Goal: Use online tool/utility: Use online tool/utility

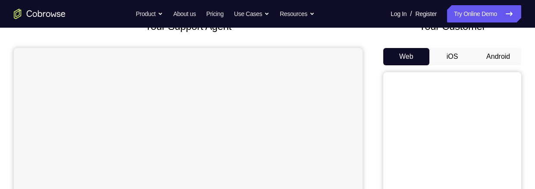
click at [495, 58] on button "Android" at bounding box center [498, 56] width 46 height 17
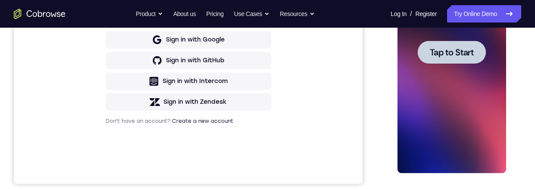
click at [450, 51] on span "Tap to Start" at bounding box center [452, 52] width 44 height 9
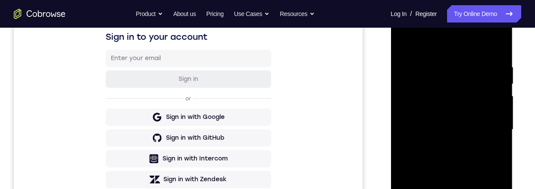
click at [513, 129] on div at bounding box center [452, 131] width 123 height 259
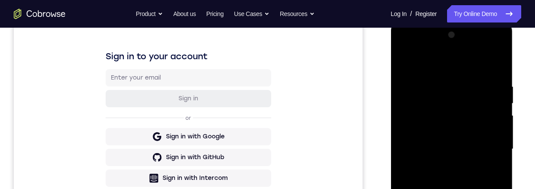
scroll to position [206, 0]
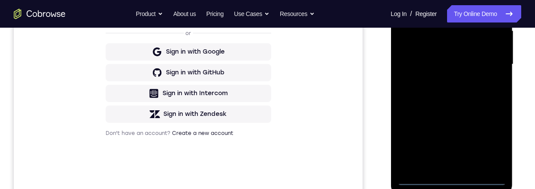
click at [452, 177] on div at bounding box center [451, 64] width 109 height 242
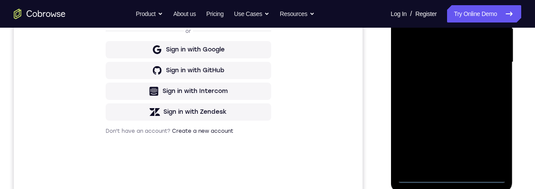
scroll to position [192, 0]
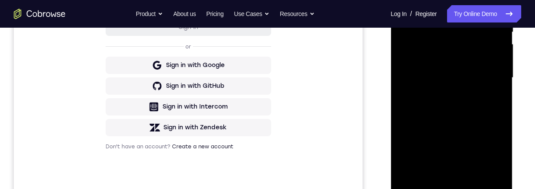
click at [490, 153] on div at bounding box center [451, 78] width 109 height 242
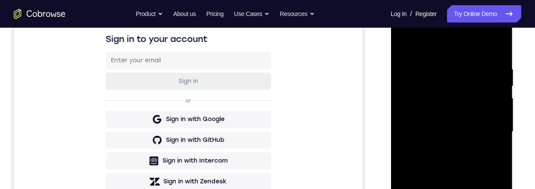
click at [460, 47] on div at bounding box center [451, 132] width 109 height 242
click at [435, 45] on div at bounding box center [451, 133] width 109 height 242
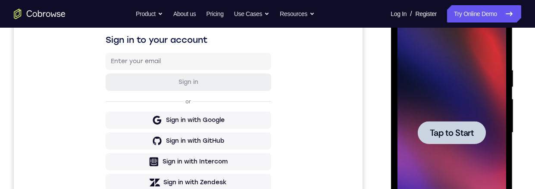
click at [448, 133] on span "Tap to Start" at bounding box center [452, 132] width 44 height 9
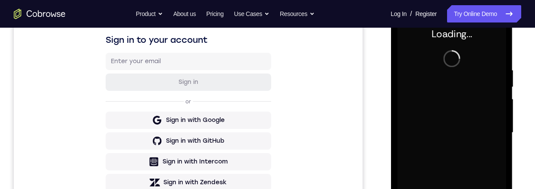
scroll to position [135, 0]
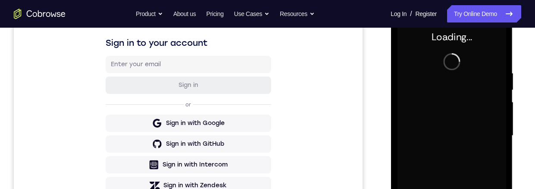
click at [512, 92] on div "Loading..." at bounding box center [452, 136] width 122 height 257
click at [512, 86] on div "Loading..." at bounding box center [452, 136] width 122 height 257
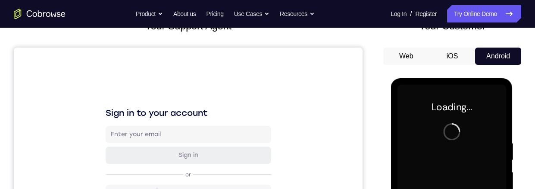
scroll to position [204, 0]
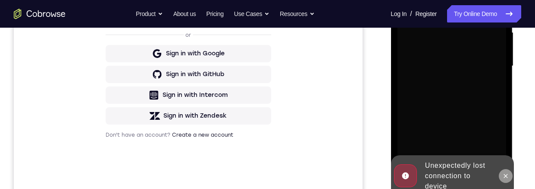
click at [507, 169] on button at bounding box center [506, 176] width 14 height 14
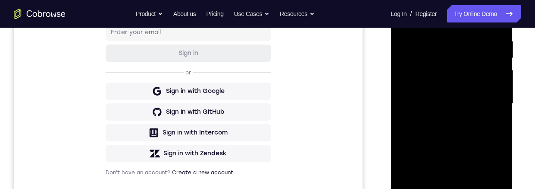
scroll to position [170, 0]
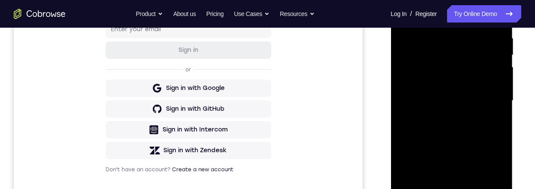
click at [451, 188] on div at bounding box center [451, 101] width 109 height 242
click at [450, 188] on div at bounding box center [451, 101] width 109 height 242
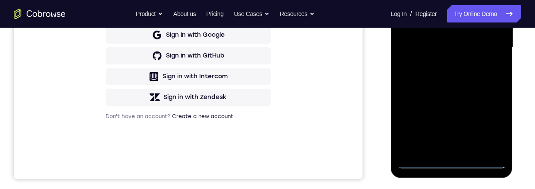
click at [494, 124] on div at bounding box center [451, 48] width 109 height 242
click at [451, 0] on div at bounding box center [451, 48] width 109 height 242
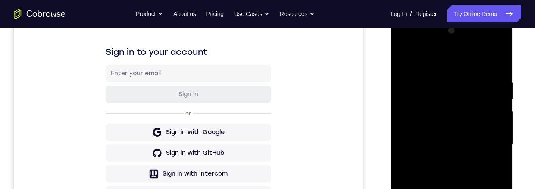
click at [485, 136] on div at bounding box center [451, 145] width 109 height 242
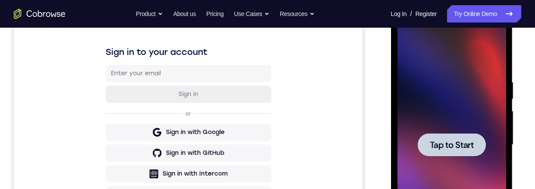
click at [464, 144] on span "Tap to Start" at bounding box center [452, 144] width 44 height 9
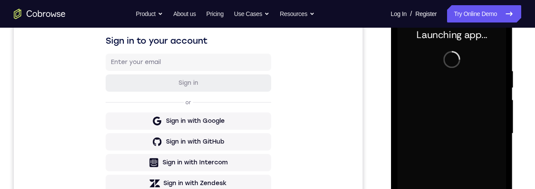
scroll to position [120, 0]
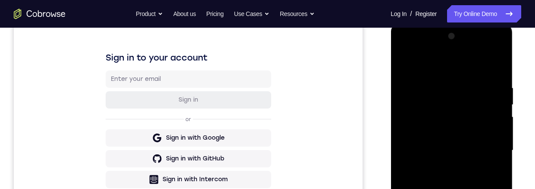
click at [456, 188] on div at bounding box center [451, 150] width 109 height 242
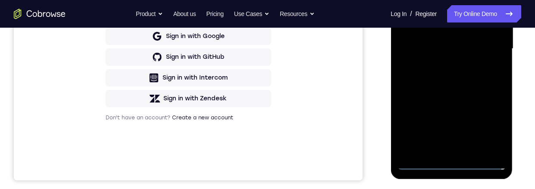
click at [450, 162] on div at bounding box center [451, 49] width 109 height 242
click at [452, 164] on div at bounding box center [451, 49] width 109 height 242
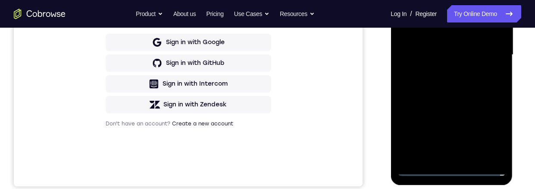
click at [490, 127] on div at bounding box center [451, 55] width 109 height 242
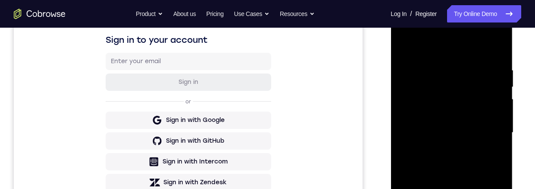
click at [487, 188] on div at bounding box center [451, 133] width 109 height 242
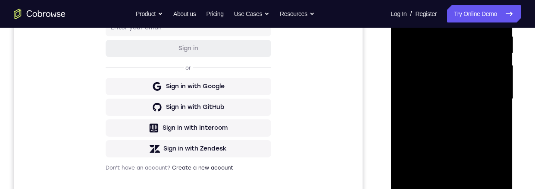
click at [466, 8] on div at bounding box center [451, 99] width 109 height 242
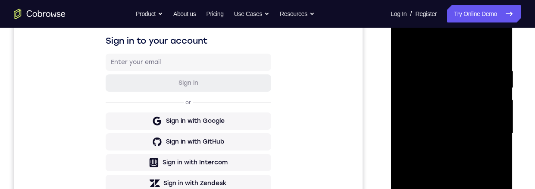
click at [486, 124] on div at bounding box center [451, 134] width 109 height 242
click at [443, 145] on div at bounding box center [451, 134] width 109 height 242
click at [465, 123] on div at bounding box center [451, 134] width 109 height 242
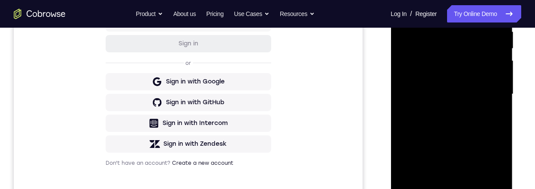
click at [449, 75] on div at bounding box center [451, 94] width 109 height 242
click at [469, 94] on div at bounding box center [451, 94] width 109 height 242
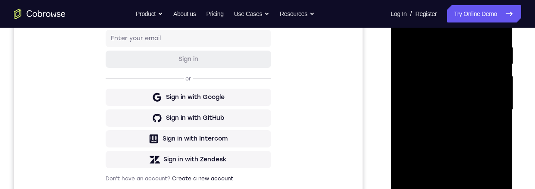
click at [455, 137] on div at bounding box center [451, 110] width 109 height 242
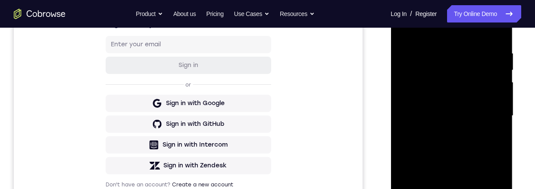
scroll to position [140, 0]
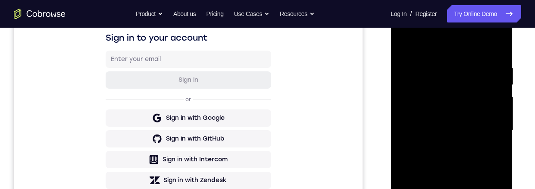
click at [464, 177] on div at bounding box center [451, 130] width 109 height 242
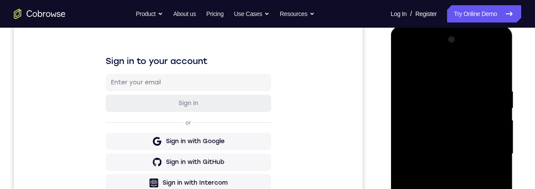
click at [451, 149] on div at bounding box center [451, 154] width 109 height 242
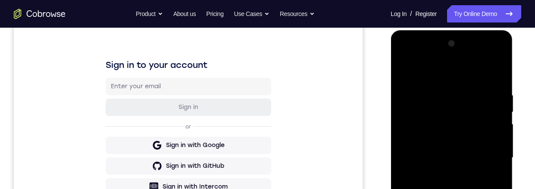
click at [451, 114] on div at bounding box center [451, 158] width 109 height 242
click at [43, 149] on div "Sign in to your account Sign in or Sign in with Google Sign in with GitHub Sign…" at bounding box center [188, 144] width 349 height 289
click at [488, 69] on div at bounding box center [451, 158] width 109 height 242
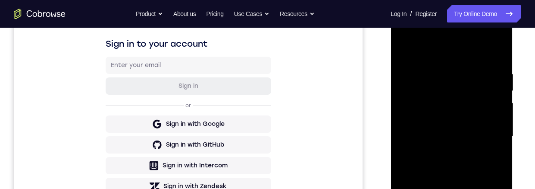
click at [487, 32] on div at bounding box center [451, 137] width 109 height 242
click at [422, 39] on div at bounding box center [451, 137] width 109 height 242
click at [414, 111] on div at bounding box center [451, 137] width 109 height 242
click at [449, 188] on div at bounding box center [451, 137] width 109 height 242
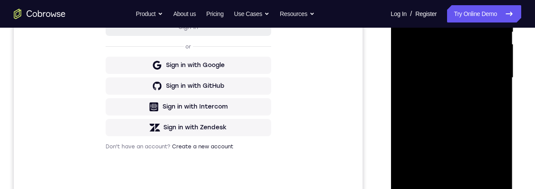
scroll to position [180, 0]
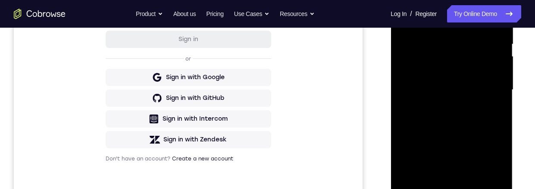
click at [489, 108] on div at bounding box center [451, 90] width 109 height 242
click at [484, 100] on div at bounding box center [451, 90] width 109 height 242
click at [416, 75] on div at bounding box center [451, 90] width 109 height 242
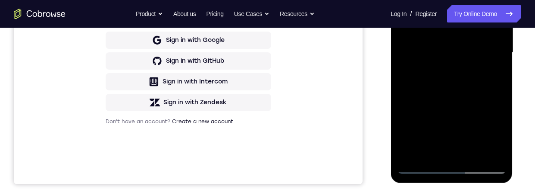
click at [458, 107] on div at bounding box center [451, 53] width 109 height 242
click at [467, 129] on div at bounding box center [451, 53] width 109 height 242
click at [446, 128] on div at bounding box center [451, 53] width 109 height 242
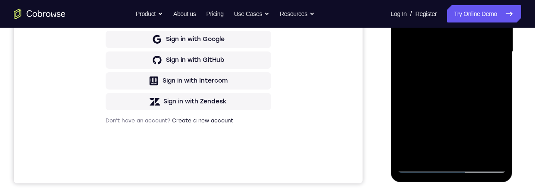
click at [441, 110] on div at bounding box center [451, 52] width 109 height 242
click at [422, 110] on div at bounding box center [451, 52] width 109 height 242
click at [423, 93] on div at bounding box center [451, 52] width 109 height 242
click at [440, 87] on div at bounding box center [451, 52] width 109 height 242
click at [459, 85] on div at bounding box center [451, 52] width 109 height 242
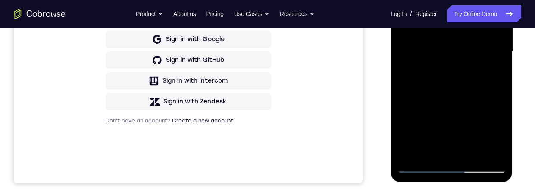
click at [437, 71] on div at bounding box center [451, 52] width 109 height 242
click at [474, 144] on div at bounding box center [451, 52] width 109 height 242
click at [440, 87] on div at bounding box center [451, 52] width 109 height 242
click at [426, 85] on div at bounding box center [451, 52] width 109 height 242
click at [420, 70] on div at bounding box center [451, 52] width 109 height 242
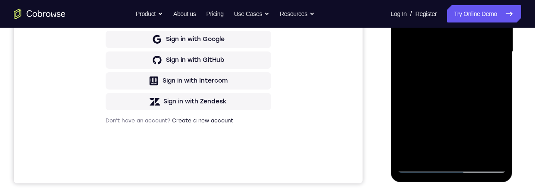
click at [437, 66] on div at bounding box center [451, 52] width 109 height 242
click at [476, 145] on div at bounding box center [451, 52] width 109 height 242
click at [477, 67] on div at bounding box center [451, 52] width 109 height 242
click at [417, 77] on div at bounding box center [451, 52] width 109 height 242
click at [450, 104] on div at bounding box center [451, 52] width 109 height 242
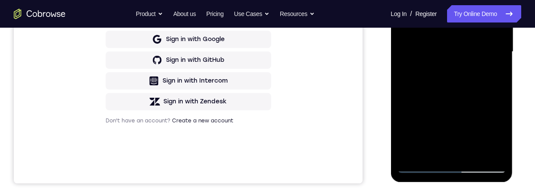
click at [472, 68] on div at bounding box center [451, 52] width 109 height 242
click at [473, 69] on div at bounding box center [451, 52] width 109 height 242
click at [473, 148] on div at bounding box center [451, 52] width 109 height 242
click at [474, 124] on div at bounding box center [451, 52] width 109 height 242
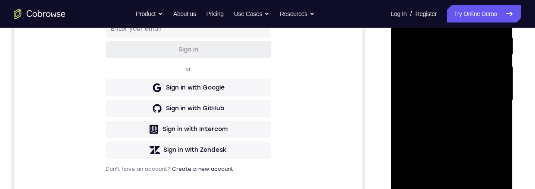
scroll to position [236, 0]
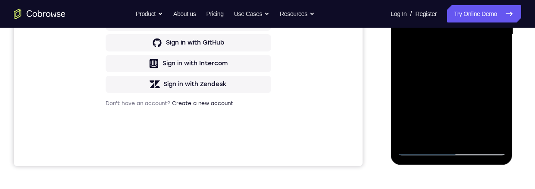
click at [404, 0] on div at bounding box center [451, 35] width 109 height 242
click at [402, 0] on div at bounding box center [451, 35] width 109 height 242
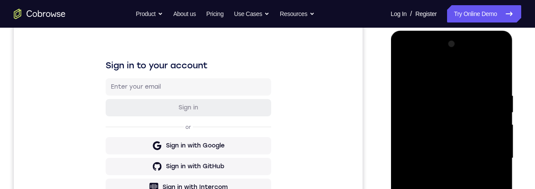
click at [486, 54] on div at bounding box center [451, 158] width 109 height 242
click at [425, 56] on div at bounding box center [451, 158] width 109 height 242
click at [416, 134] on div at bounding box center [451, 158] width 109 height 242
click at [453, 188] on div at bounding box center [451, 158] width 109 height 242
click at [452, 188] on div at bounding box center [451, 158] width 109 height 242
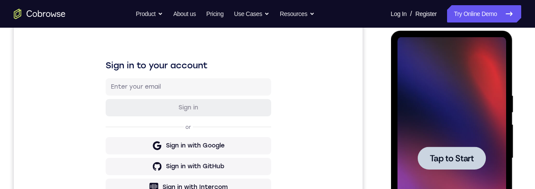
click at [469, 162] on span "Tap to Start" at bounding box center [452, 158] width 44 height 9
click at [51, 188] on div "Sign in to your account Sign in or Sign in with Google Sign in with GitHub Sign…" at bounding box center [188, 144] width 349 height 289
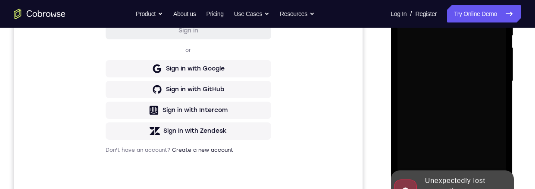
click at [47, 122] on div "Sign in to your account Sign in or Sign in with Google Sign in with GitHub Sign…" at bounding box center [188, 67] width 349 height 289
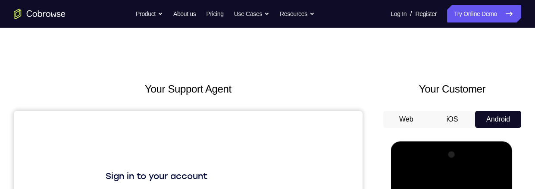
scroll to position [0, 0]
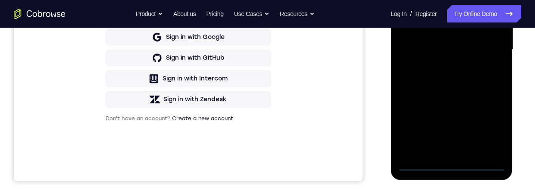
scroll to position [247, 0]
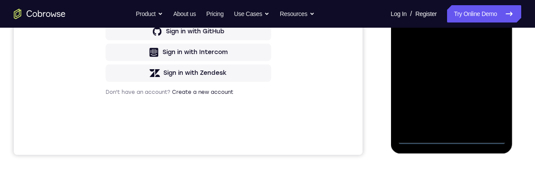
click at [453, 137] on div at bounding box center [451, 23] width 109 height 242
click at [488, 103] on div at bounding box center [451, 23] width 109 height 242
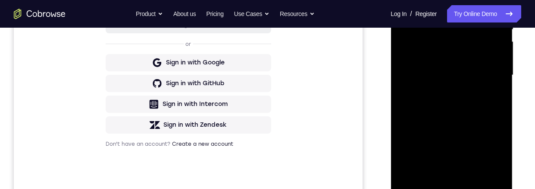
click at [440, 0] on div at bounding box center [451, 75] width 109 height 242
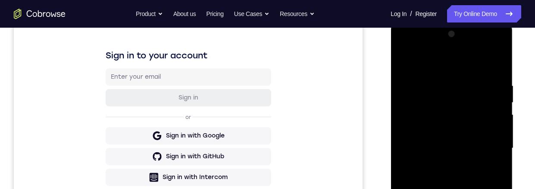
scroll to position [128, 0]
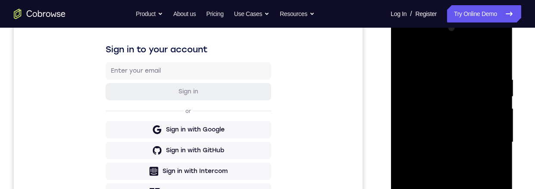
click at [485, 133] on div at bounding box center [451, 142] width 109 height 242
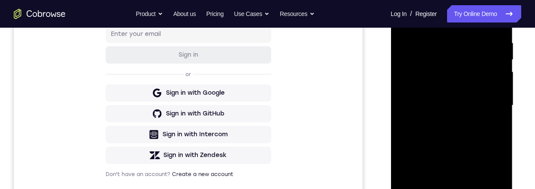
click at [447, 188] on div at bounding box center [451, 105] width 109 height 242
click at [451, 188] on div at bounding box center [451, 105] width 109 height 242
click at [453, 188] on div at bounding box center [451, 105] width 109 height 242
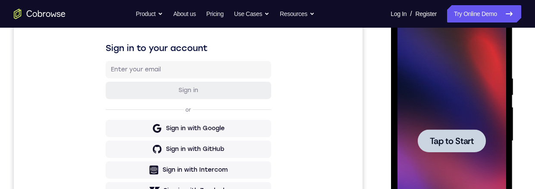
scroll to position [224, 0]
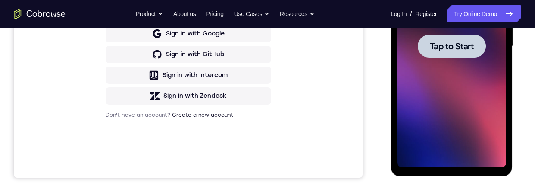
click at [457, 42] on span "Tap to Start" at bounding box center [452, 46] width 44 height 9
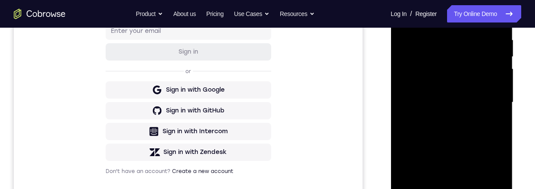
scroll to position [245, 0]
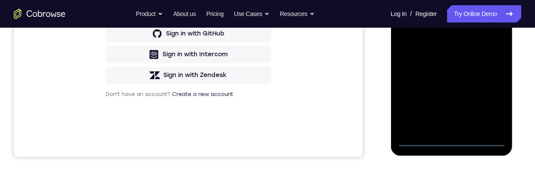
click at [451, 140] on div at bounding box center [451, 26] width 109 height 242
click at [493, 103] on div at bounding box center [451, 26] width 109 height 242
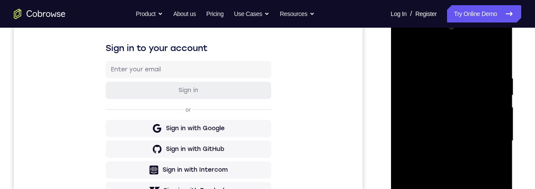
click at [459, 60] on div at bounding box center [451, 141] width 109 height 242
click at [483, 133] on div at bounding box center [451, 141] width 109 height 242
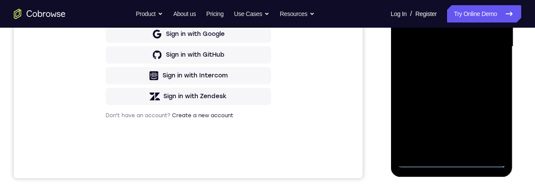
scroll to position [138, 0]
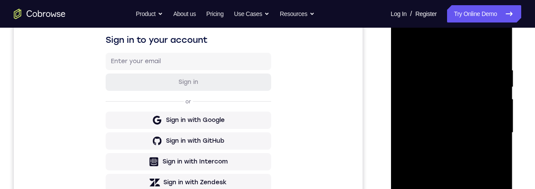
click at [464, 188] on div at bounding box center [451, 133] width 109 height 242
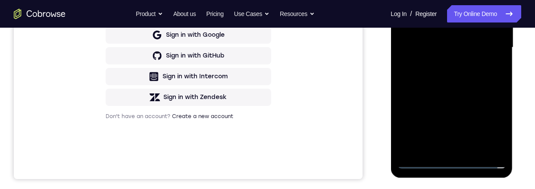
click at [465, 132] on div at bounding box center [451, 48] width 109 height 242
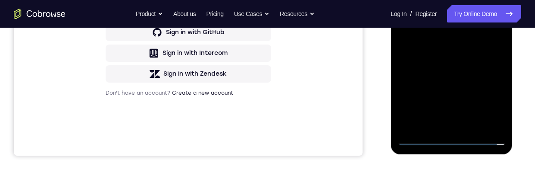
click at [450, 0] on div at bounding box center [451, 24] width 109 height 242
click at [485, 0] on div at bounding box center [451, 24] width 109 height 242
click at [462, 0] on div at bounding box center [451, 24] width 109 height 242
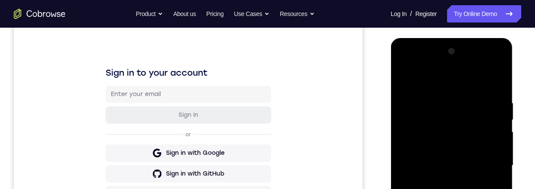
click at [487, 60] on div at bounding box center [451, 165] width 109 height 242
click at [429, 60] on div at bounding box center [451, 165] width 109 height 242
click at [464, 97] on div at bounding box center [451, 165] width 109 height 242
click at [453, 188] on div at bounding box center [451, 165] width 109 height 242
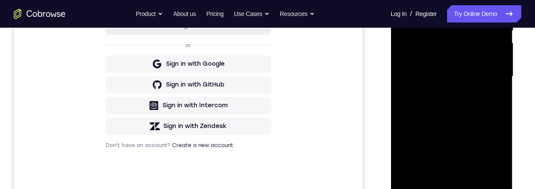
scroll to position [117, 0]
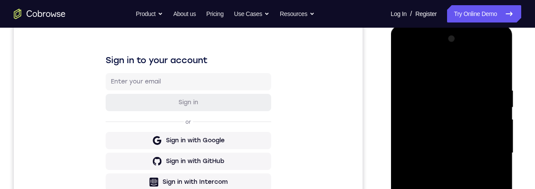
click at [403, 64] on div at bounding box center [451, 153] width 109 height 242
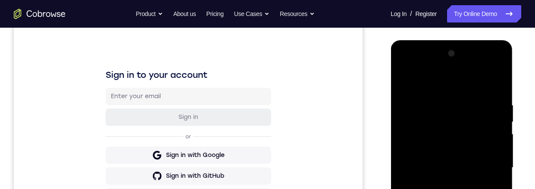
click at [454, 123] on div at bounding box center [451, 168] width 109 height 242
click at [440, 100] on div at bounding box center [451, 168] width 109 height 242
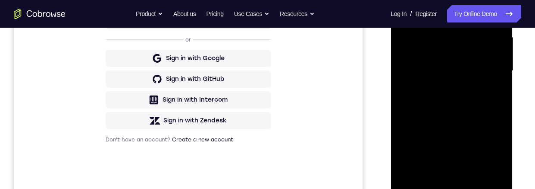
scroll to position [154, 0]
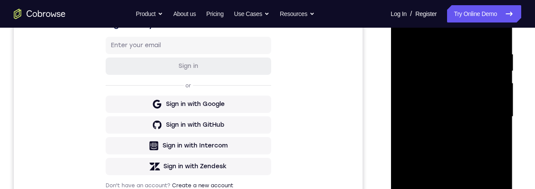
click at [479, 101] on div at bounding box center [451, 117] width 109 height 242
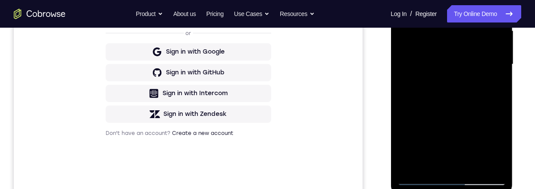
click at [422, 83] on div at bounding box center [451, 64] width 109 height 242
click at [479, 153] on div at bounding box center [451, 64] width 109 height 242
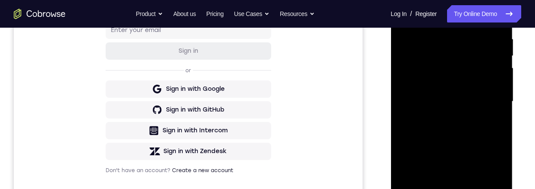
click at [488, 123] on div at bounding box center [451, 102] width 109 height 242
click at [427, 76] on div at bounding box center [451, 102] width 109 height 242
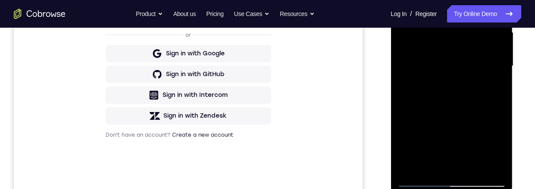
click at [469, 145] on div at bounding box center [451, 66] width 109 height 242
click at [444, 77] on div at bounding box center [451, 67] width 109 height 242
click at [436, 117] on div at bounding box center [451, 67] width 109 height 242
click at [432, 134] on div at bounding box center [451, 67] width 109 height 242
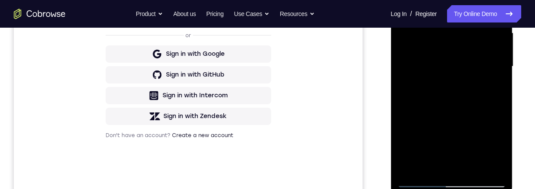
click at [433, 165] on div at bounding box center [451, 67] width 109 height 242
click at [426, 79] on div at bounding box center [451, 67] width 109 height 242
click at [405, 97] on div at bounding box center [451, 67] width 109 height 242
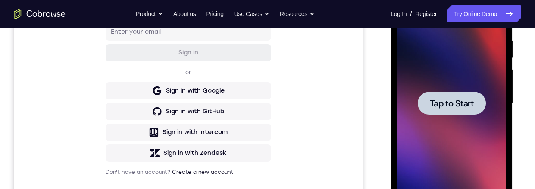
scroll to position [159, 0]
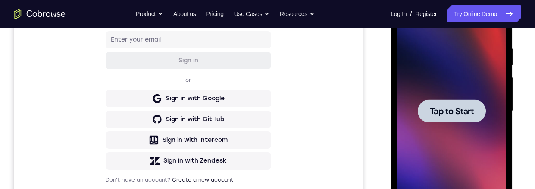
click at [455, 114] on span "Tap to Start" at bounding box center [452, 111] width 44 height 9
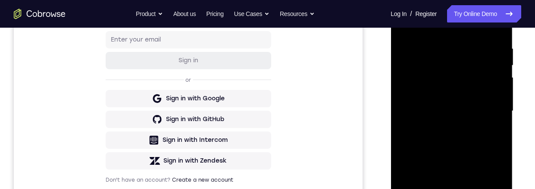
scroll to position [274, 0]
